Goal: Task Accomplishment & Management: Complete application form

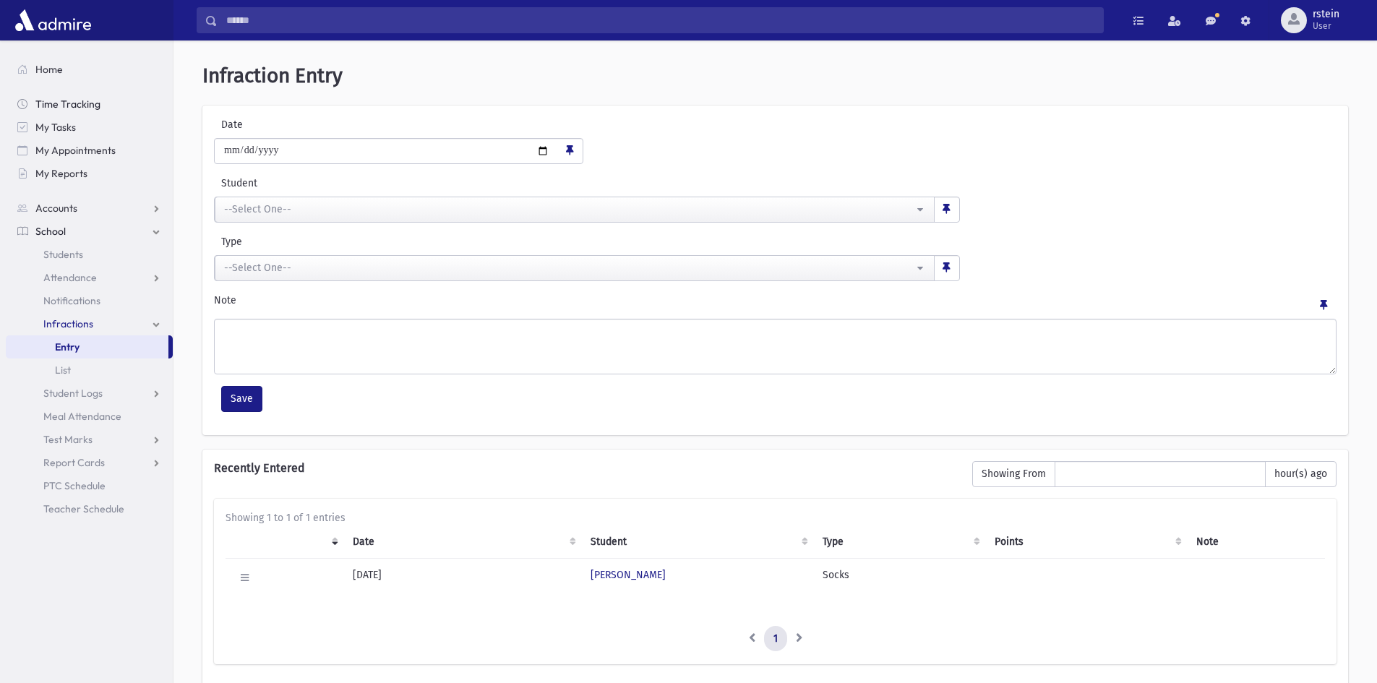
click at [60, 108] on span "Time Tracking" at bounding box center [67, 104] width 65 height 13
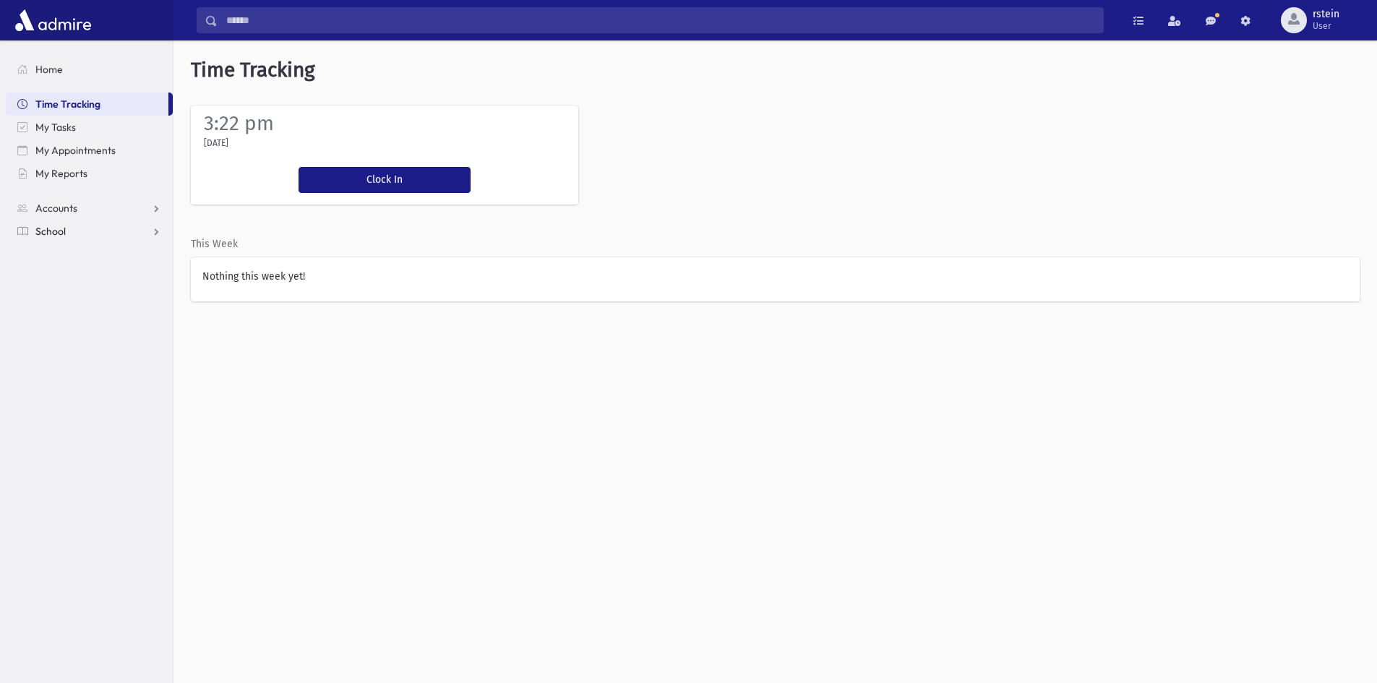
click at [73, 233] on link "School" at bounding box center [89, 231] width 167 height 23
click at [90, 277] on span "Attendance" at bounding box center [69, 277] width 53 height 13
click at [90, 293] on link "Entry" at bounding box center [89, 300] width 167 height 23
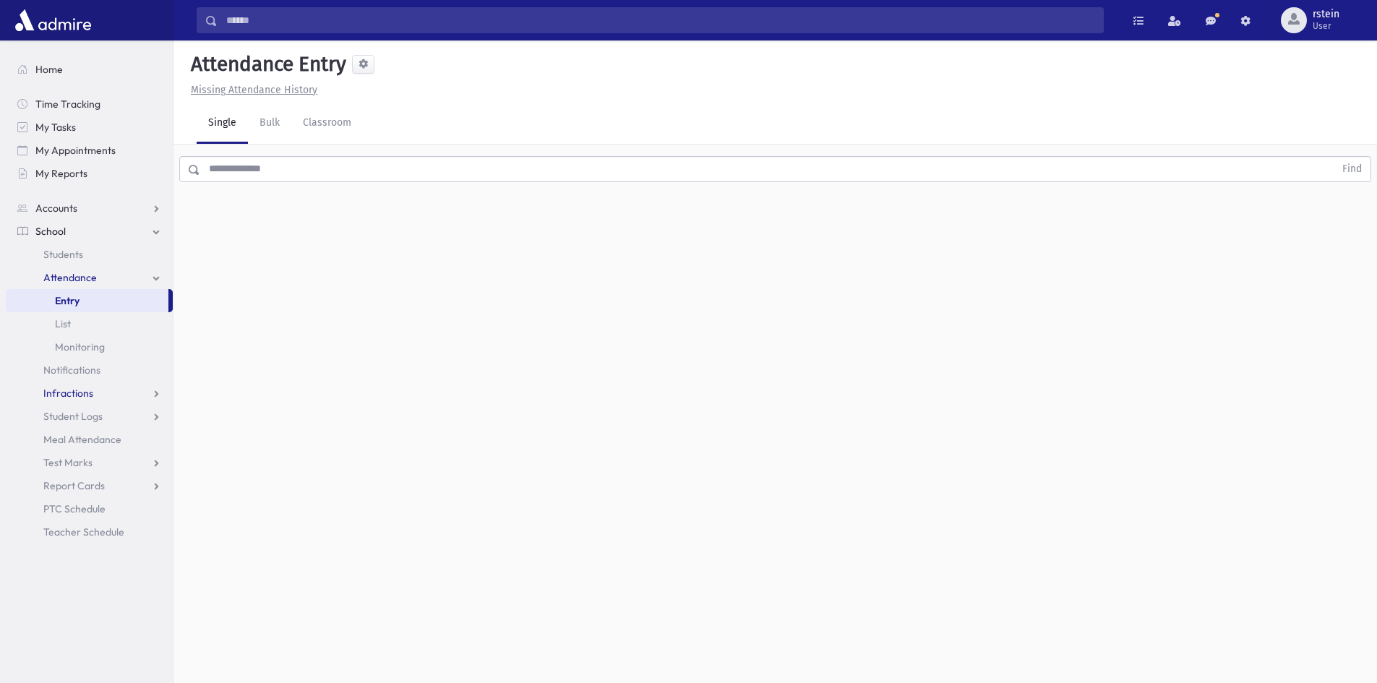
click at [131, 398] on link "Infractions" at bounding box center [89, 393] width 167 height 23
click at [131, 409] on link "Entry" at bounding box center [89, 416] width 167 height 23
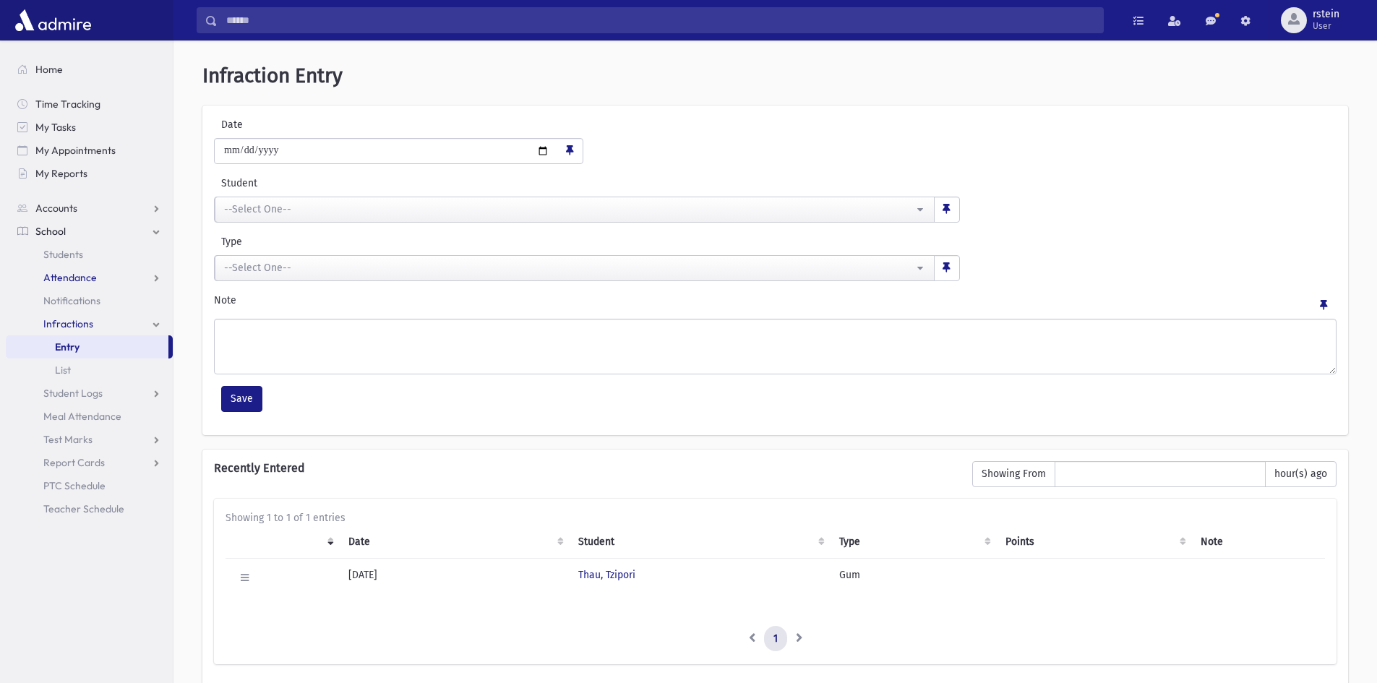
click at [72, 270] on link "Attendance" at bounding box center [89, 277] width 167 height 23
click at [77, 307] on link "Entry" at bounding box center [89, 300] width 167 height 23
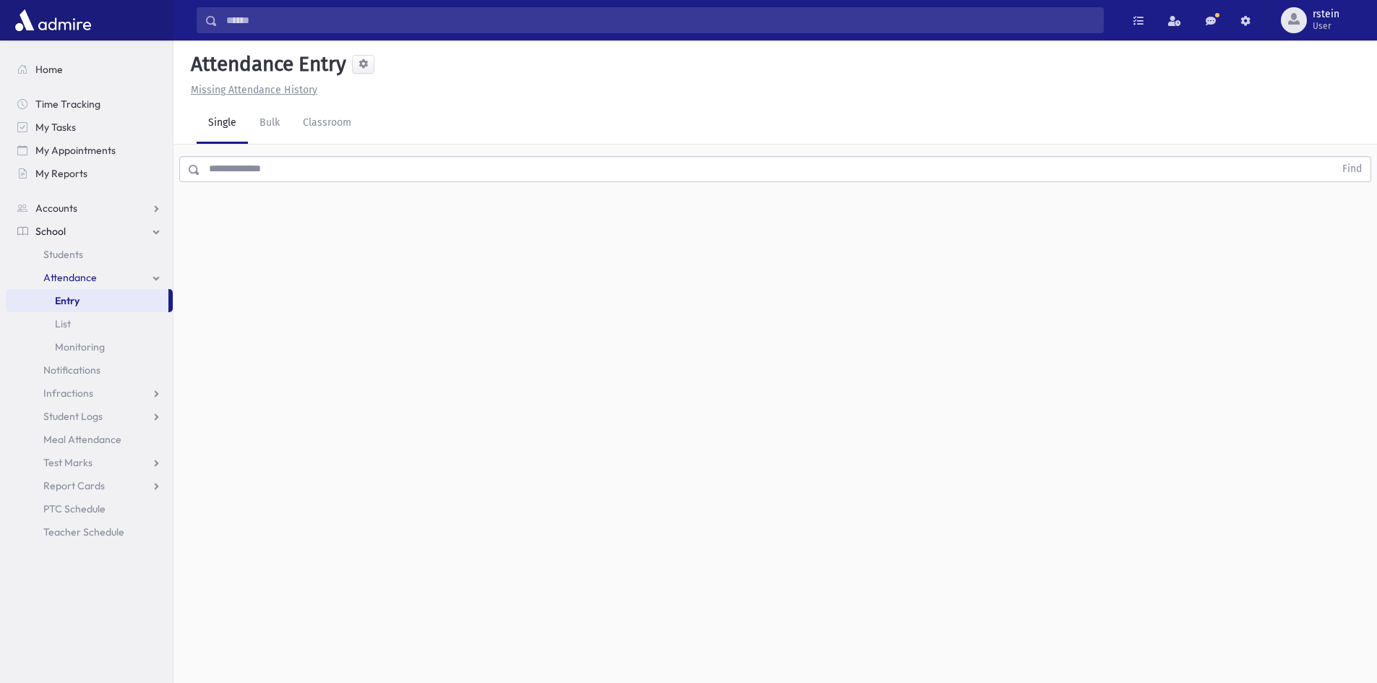
click at [428, 174] on input "text" at bounding box center [767, 169] width 1134 height 26
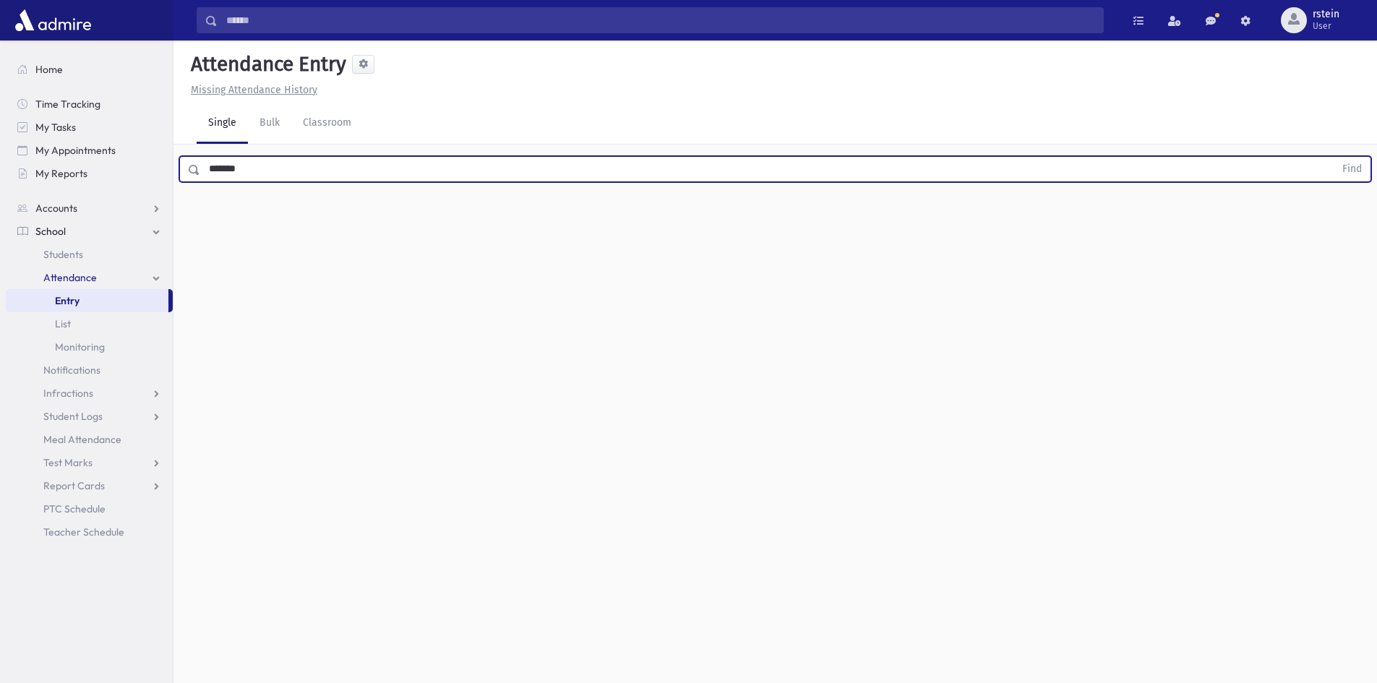
type input "*******"
click at [1334, 157] on button "Find" at bounding box center [1352, 169] width 37 height 25
